Goal: Information Seeking & Learning: Learn about a topic

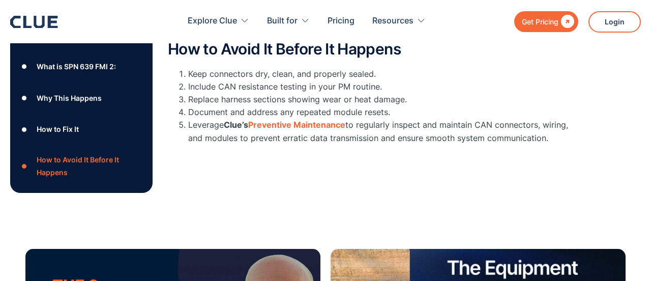
scroll to position [564, 0]
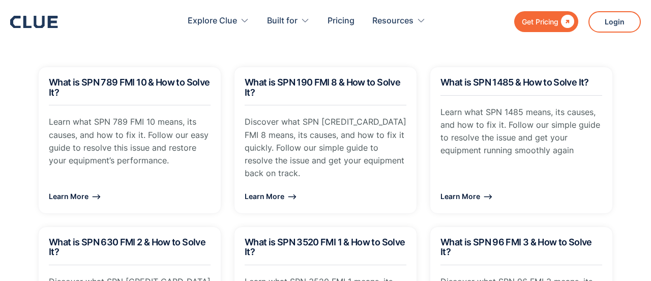
scroll to position [1079, 0]
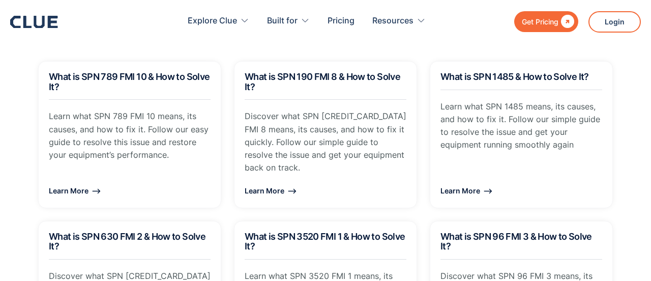
click at [228, 270] on div "What is SPN 789 FMI 10 & How to Solve It? Learn what SPN 789 FMI 10 means, its …" at bounding box center [325, 214] width 600 height 306
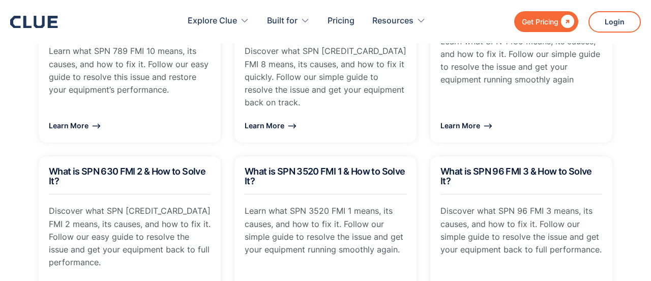
scroll to position [1148, 0]
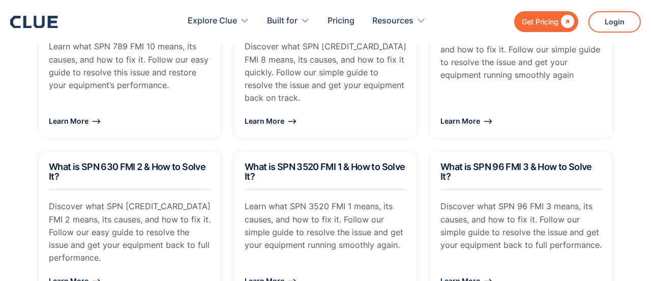
click at [234, 267] on div "What is SPN 3520 FMI 1 & How to Solve It? Learn what SPN 3520 FMI 1 means, its …" at bounding box center [325, 224] width 183 height 147
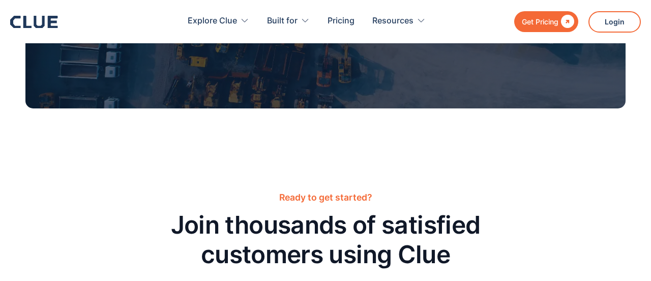
scroll to position [1692, 0]
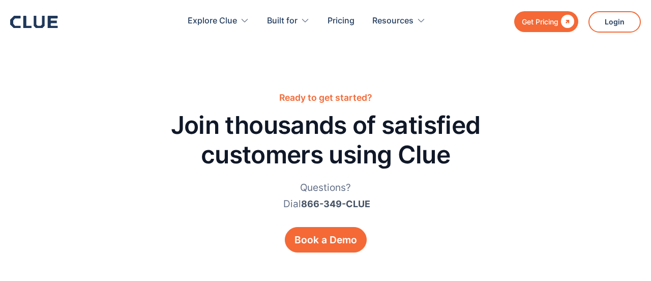
scroll to position [1778, 0]
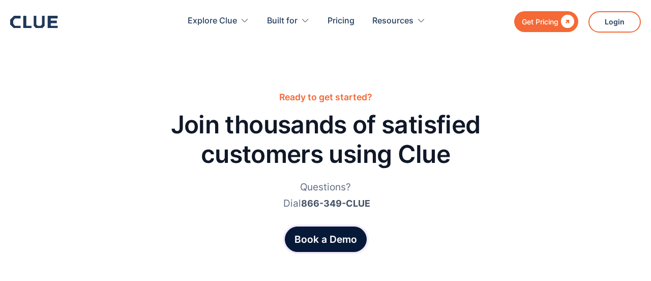
click at [320, 232] on div "Book a Demo" at bounding box center [325, 239] width 63 height 15
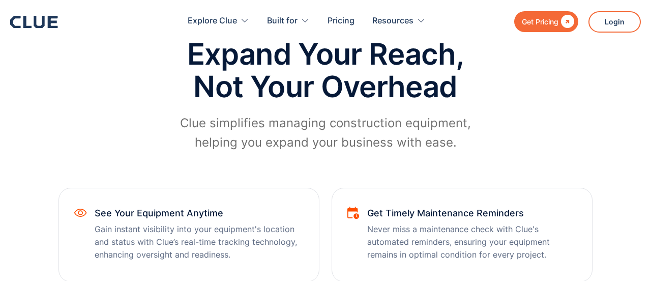
scroll to position [468, 0]
click at [295, 259] on p "Gain instant visibility into your equipment's location and status with Clue’s r…" at bounding box center [199, 242] width 209 height 39
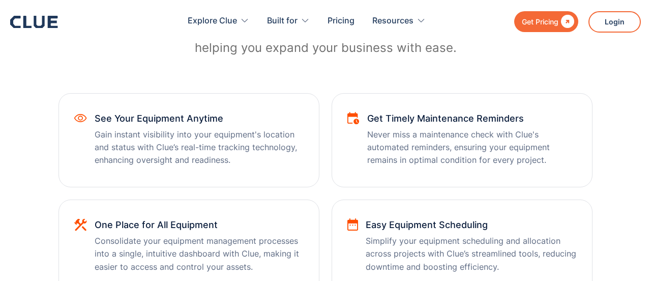
scroll to position [563, 0]
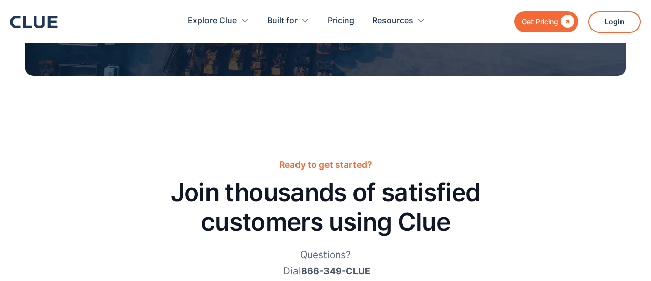
scroll to position [1709, 0]
